Goal: Task Accomplishment & Management: Use online tool/utility

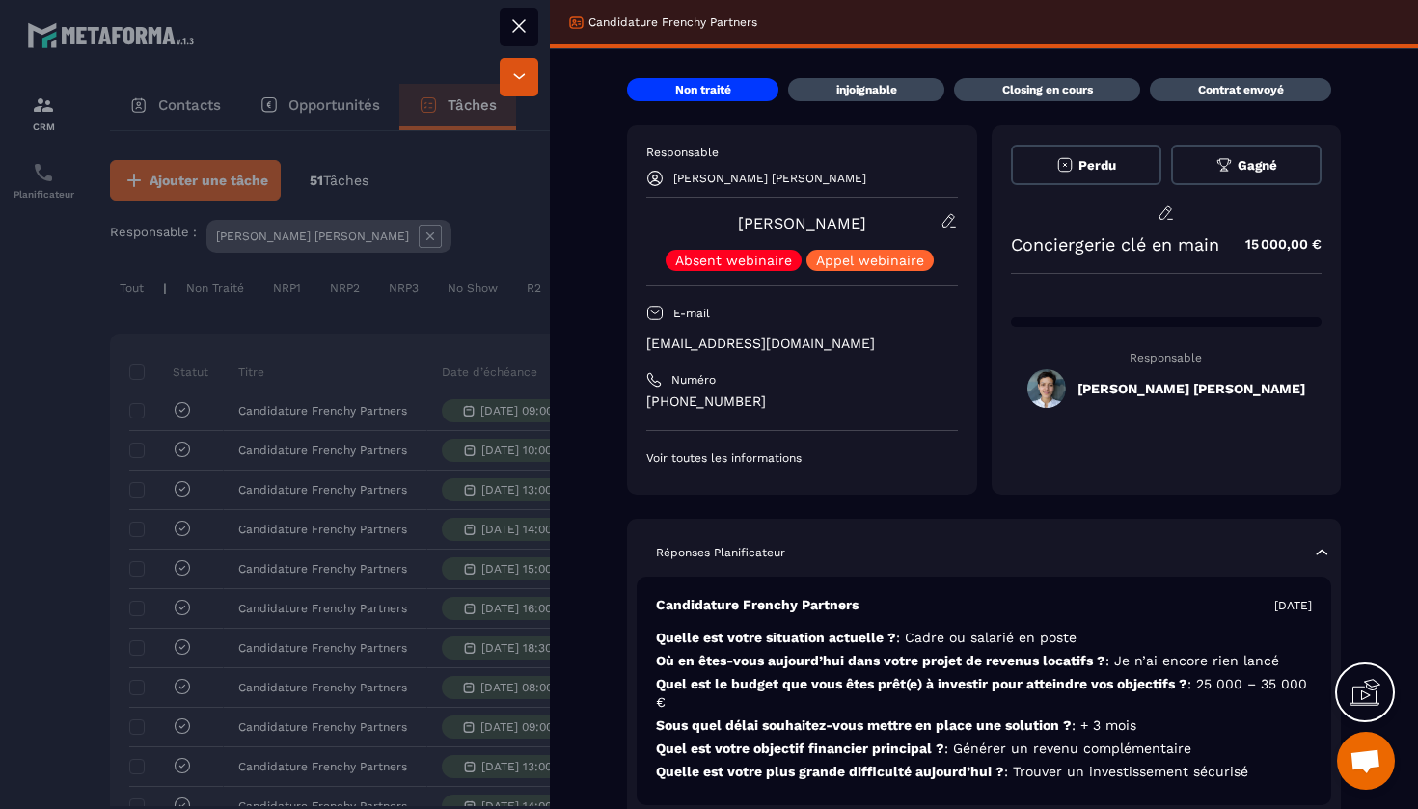
scroll to position [0, 810]
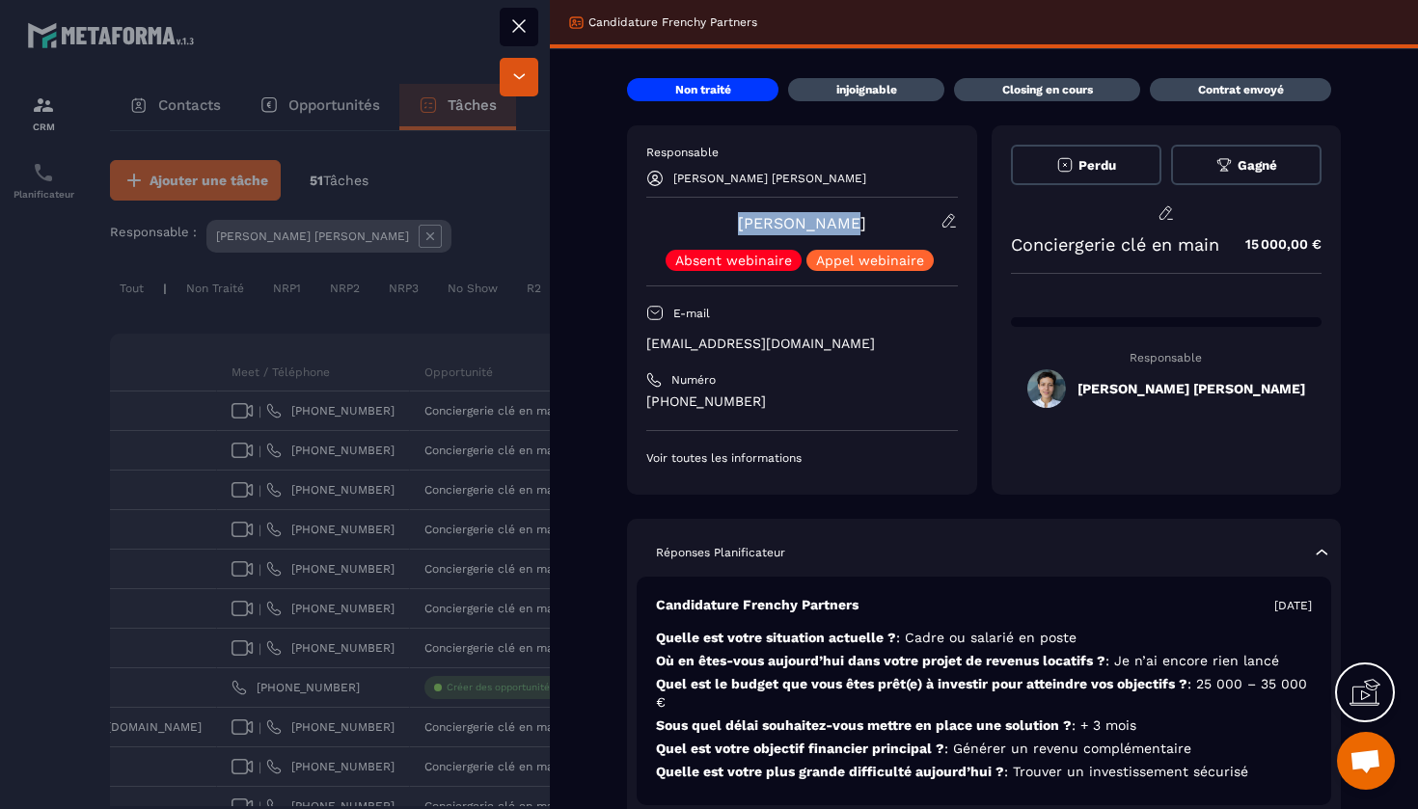
drag, startPoint x: 854, startPoint y: 220, endPoint x: 749, endPoint y: 220, distance: 105.2
click at [748, 220] on div "[PERSON_NAME] Absent webinaire [PERSON_NAME] webinaire" at bounding box center [802, 241] width 312 height 59
copy link "[PERSON_NAME]"
click at [526, 10] on button at bounding box center [519, 27] width 39 height 39
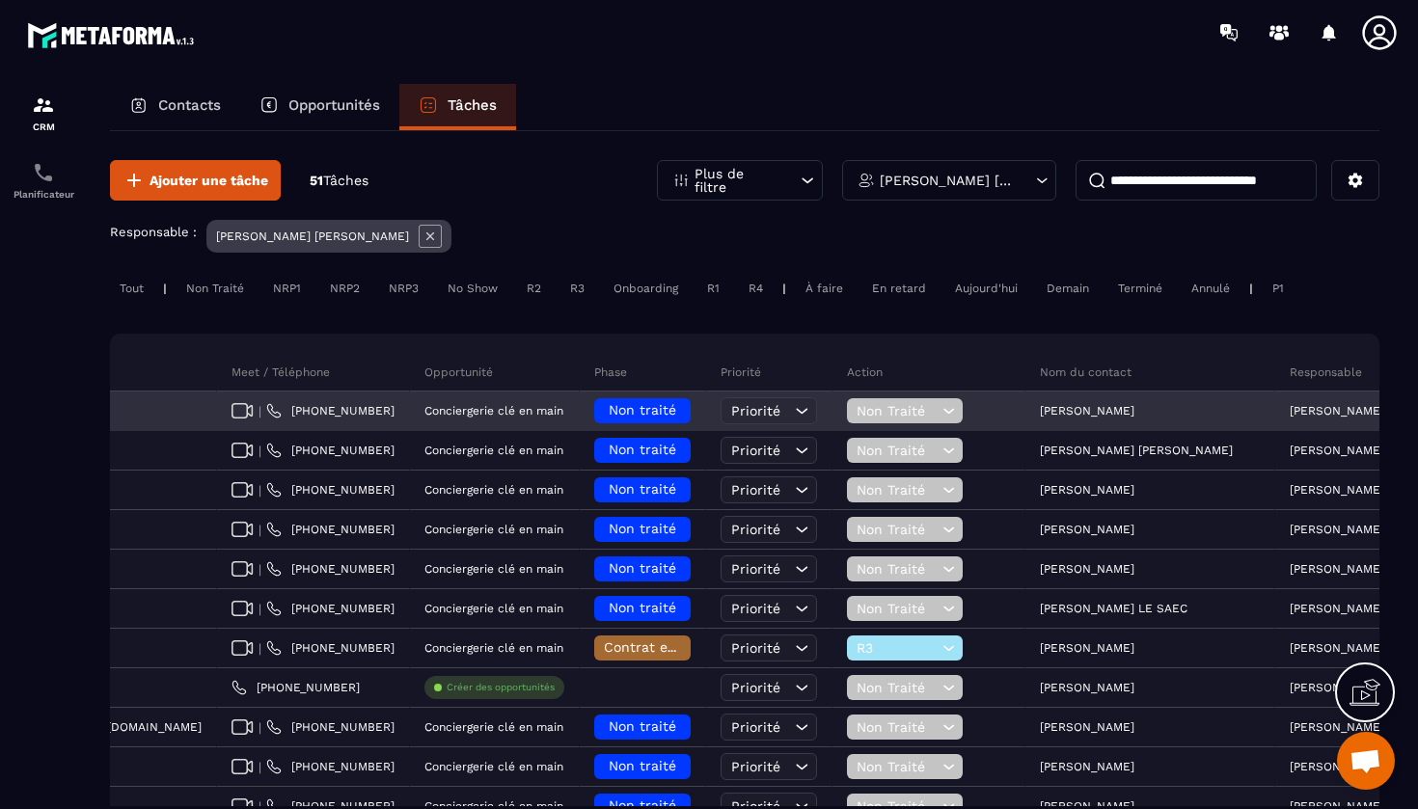
click at [594, 412] on div "Non traité" at bounding box center [642, 410] width 96 height 25
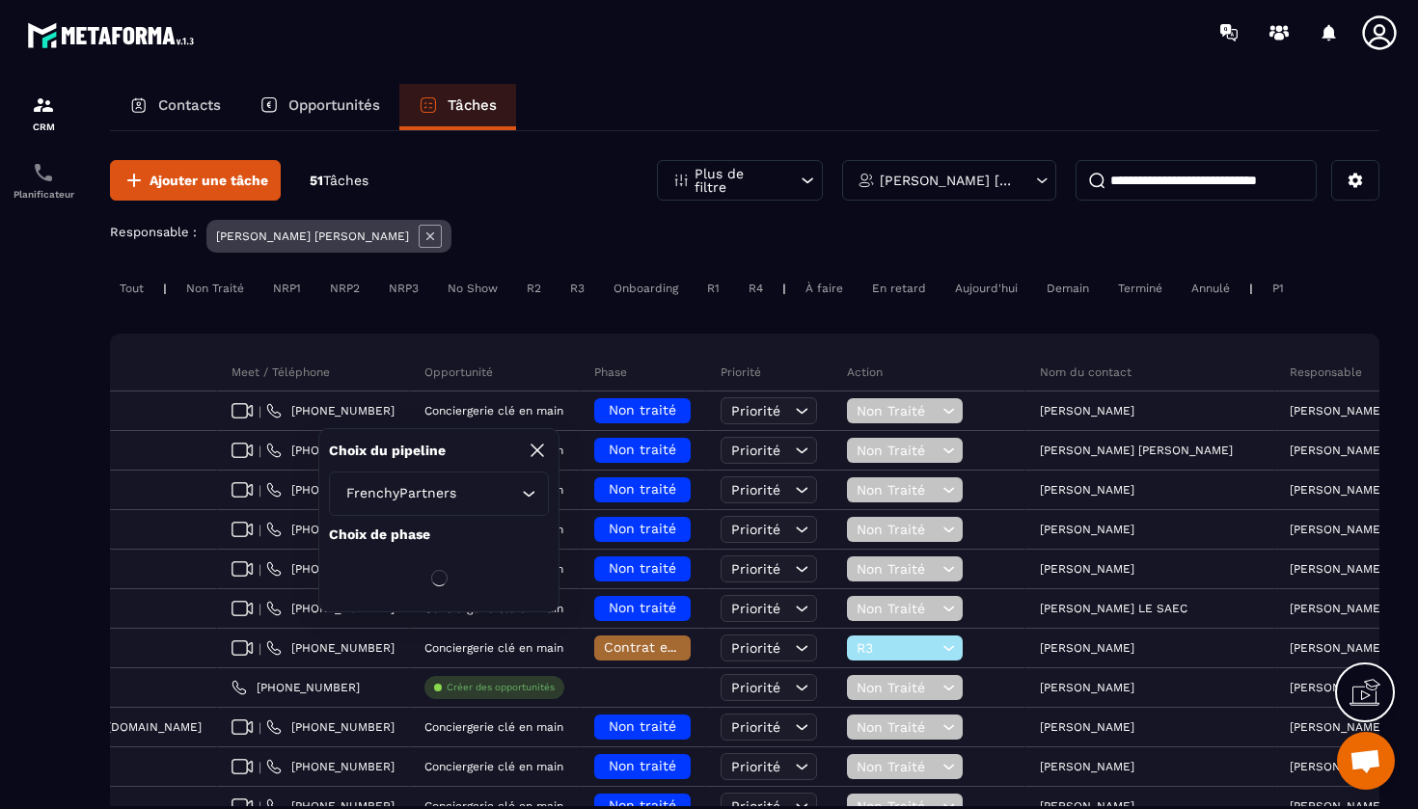
click at [532, 451] on icon at bounding box center [537, 450] width 23 height 23
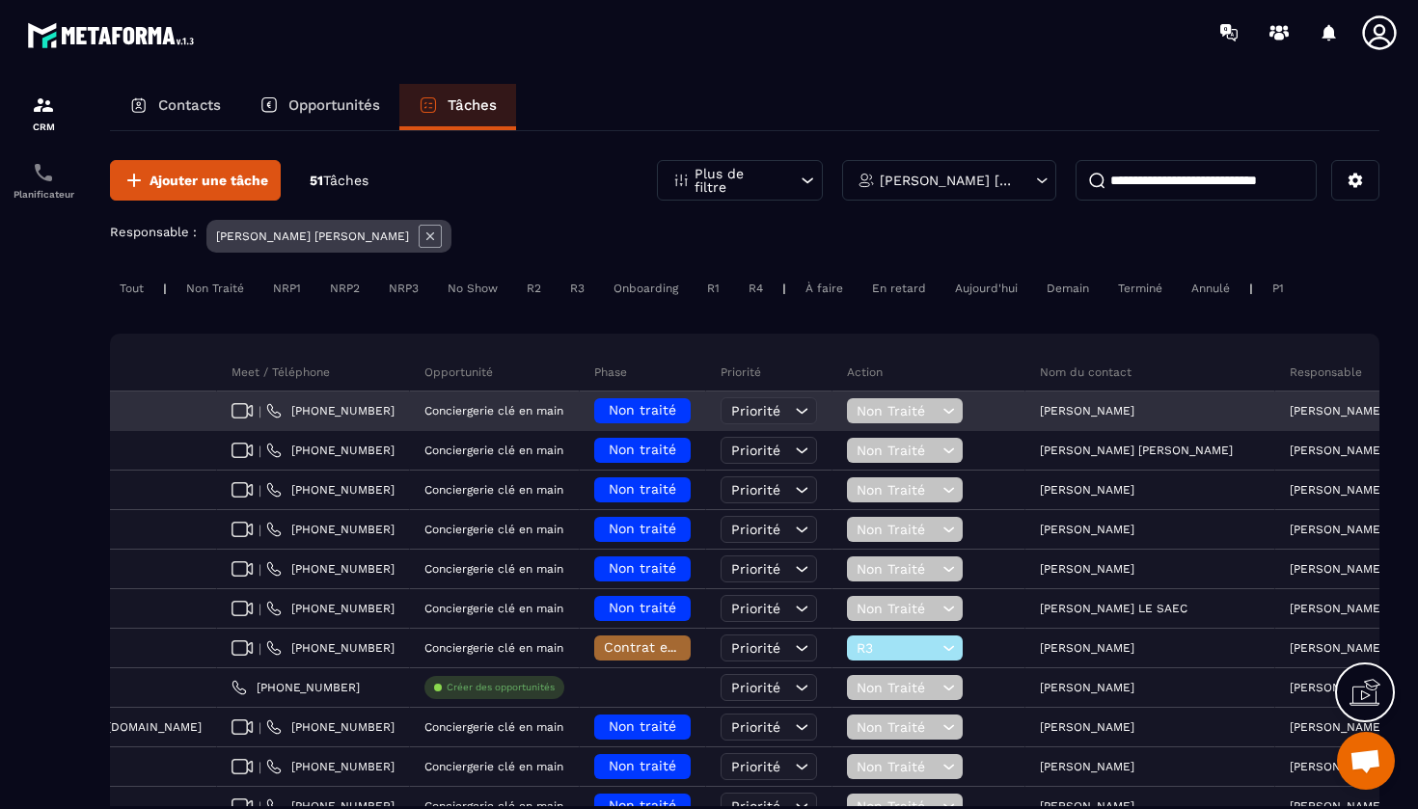
click at [609, 415] on span "Non traité" at bounding box center [643, 409] width 68 height 15
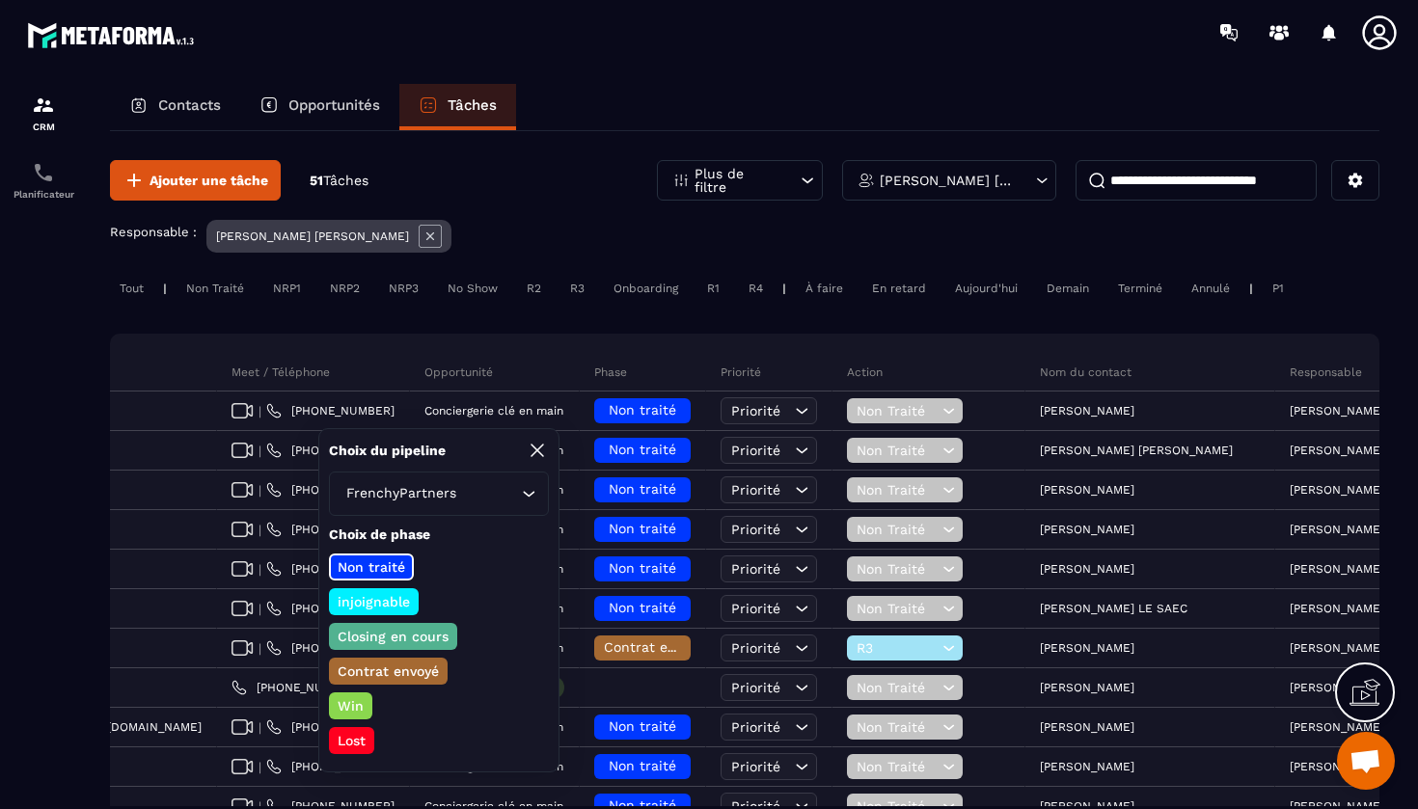
click at [400, 598] on p "injoignable" at bounding box center [374, 601] width 78 height 19
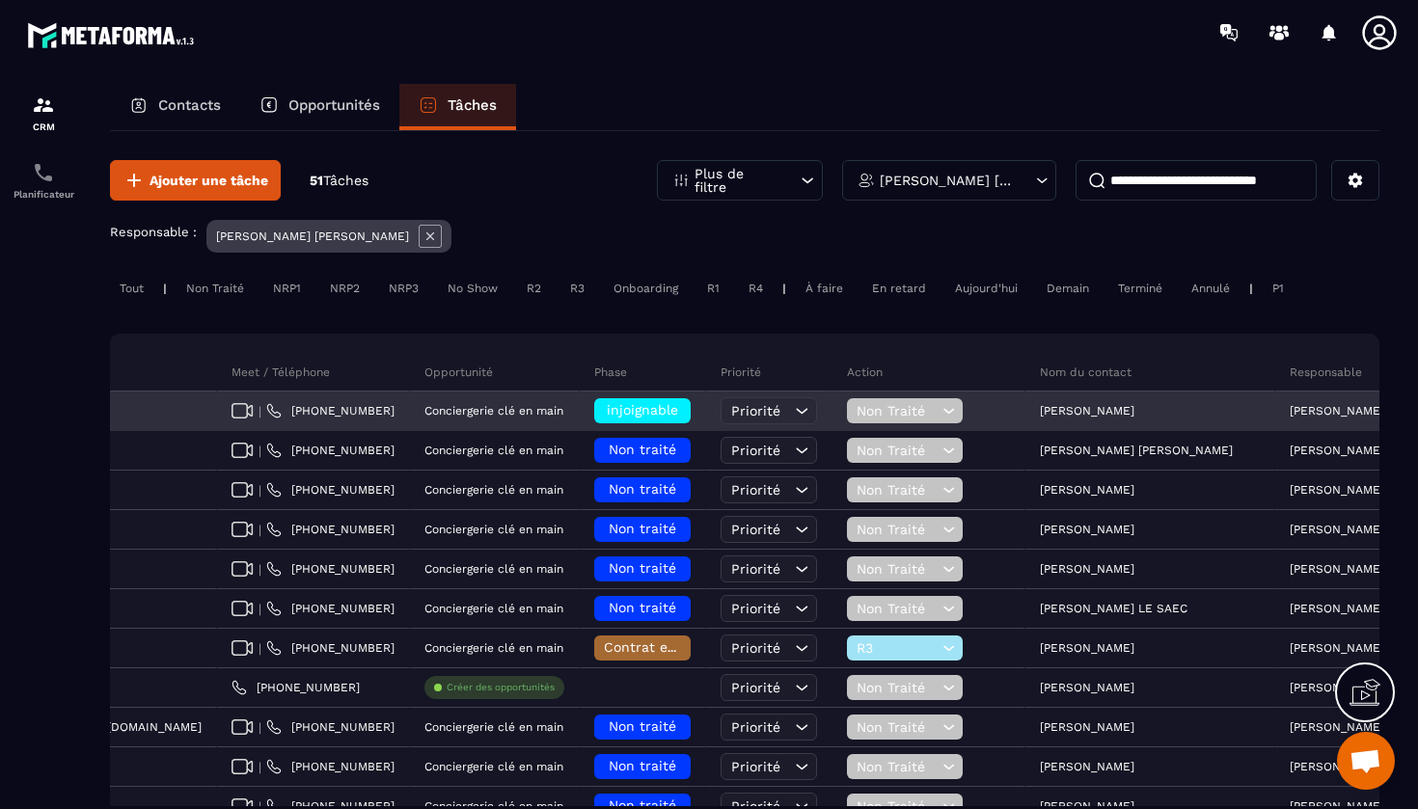
click at [940, 416] on icon at bounding box center [949, 410] width 18 height 19
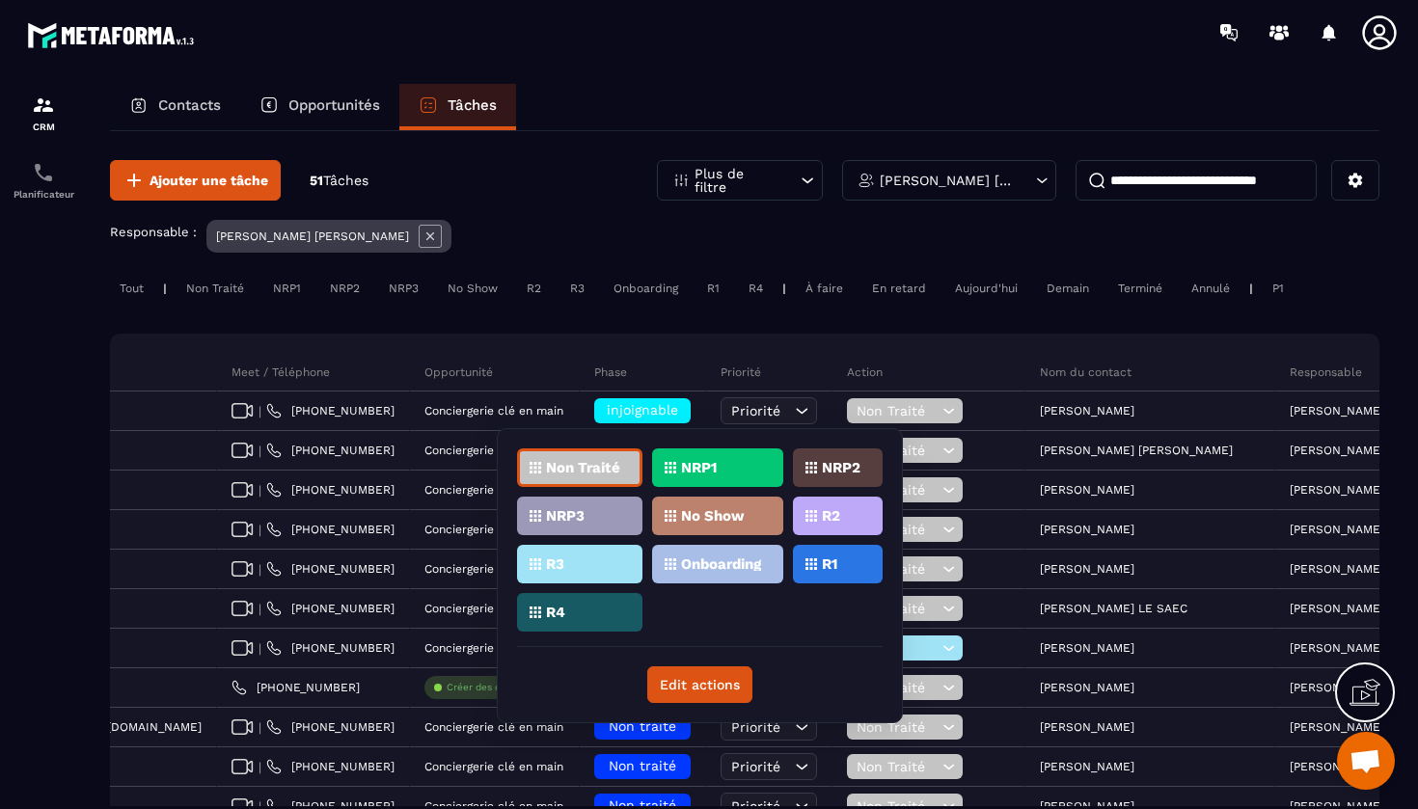
click at [715, 464] on p "NRP1" at bounding box center [699, 468] width 36 height 14
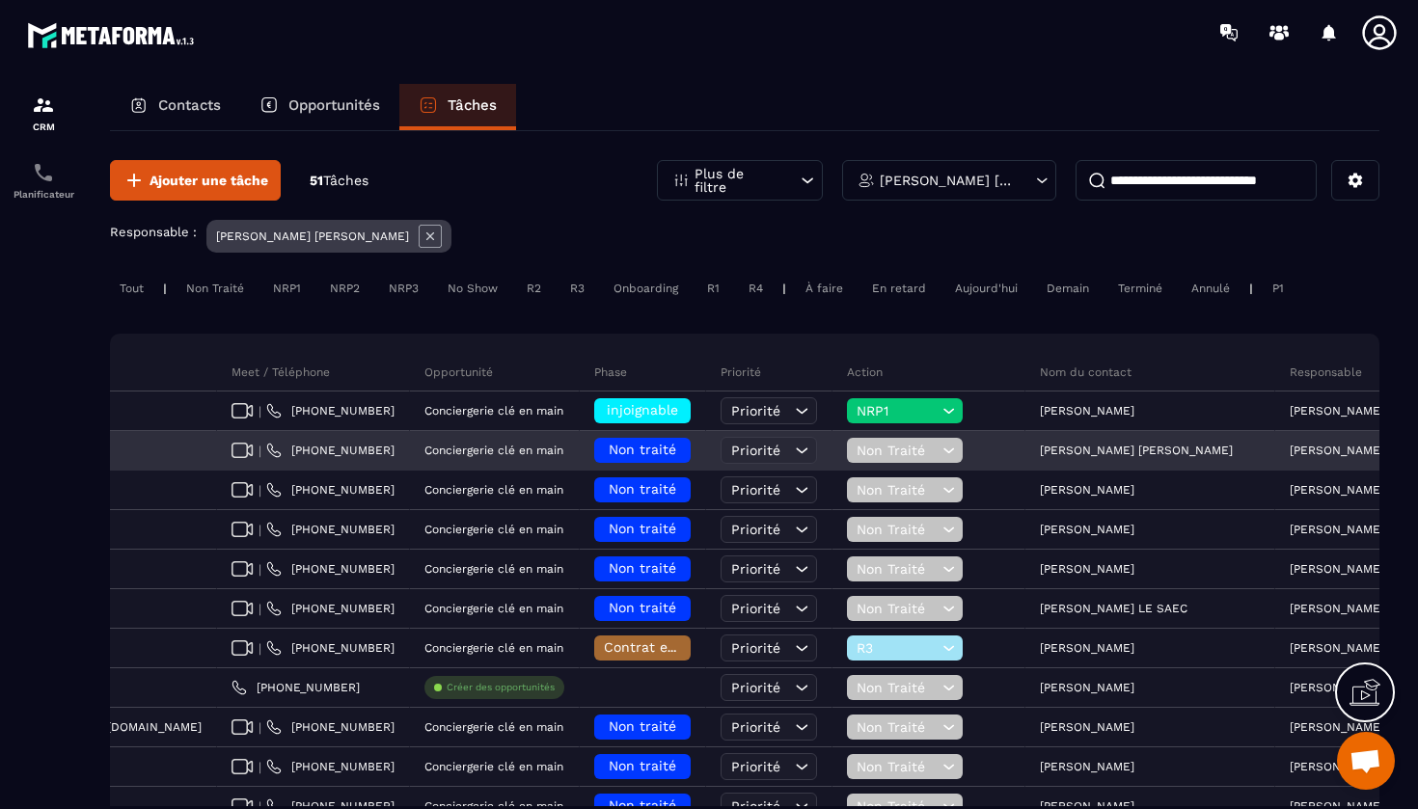
click at [1040, 449] on p "[PERSON_NAME] [PERSON_NAME]" at bounding box center [1136, 451] width 193 height 14
